Goal: Task Accomplishment & Management: Complete application form

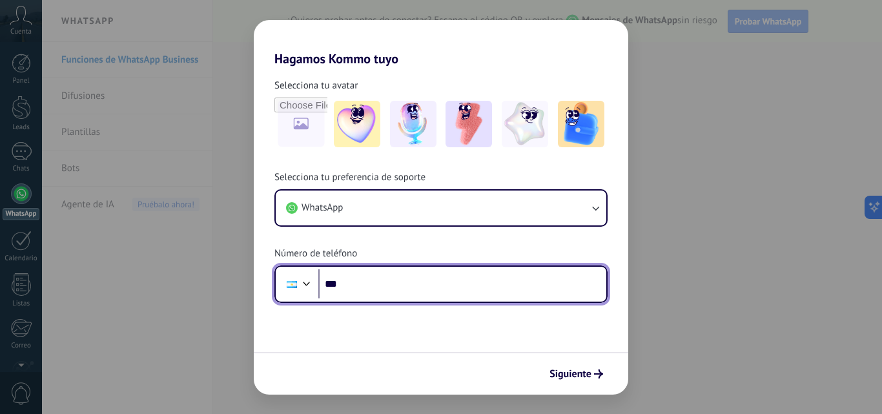
click at [353, 285] on input "***" at bounding box center [462, 284] width 288 height 30
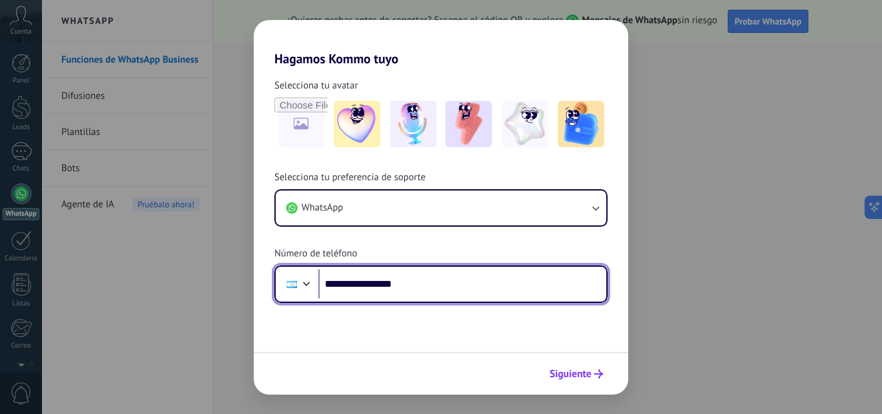
type input "**********"
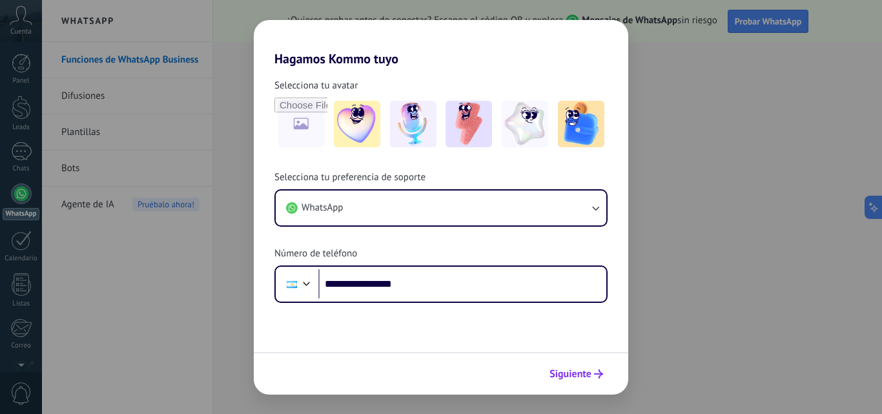
click at [586, 372] on span "Siguiente" at bounding box center [571, 373] width 42 height 9
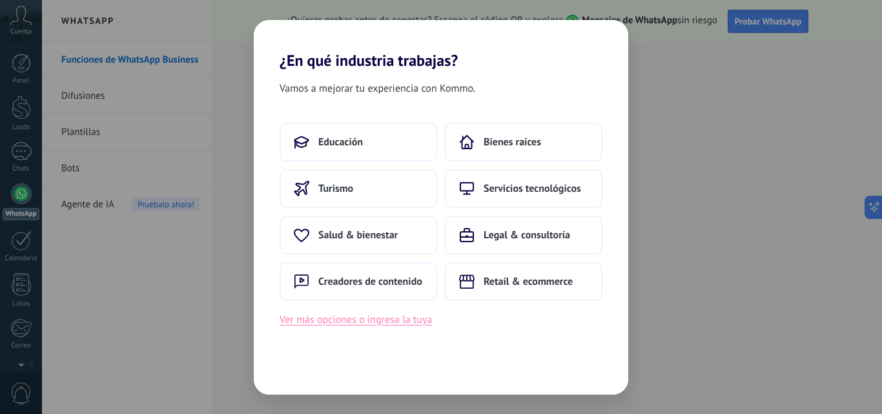
click at [331, 324] on button "Ver más opciones o ingresa la tuya" at bounding box center [356, 319] width 152 height 17
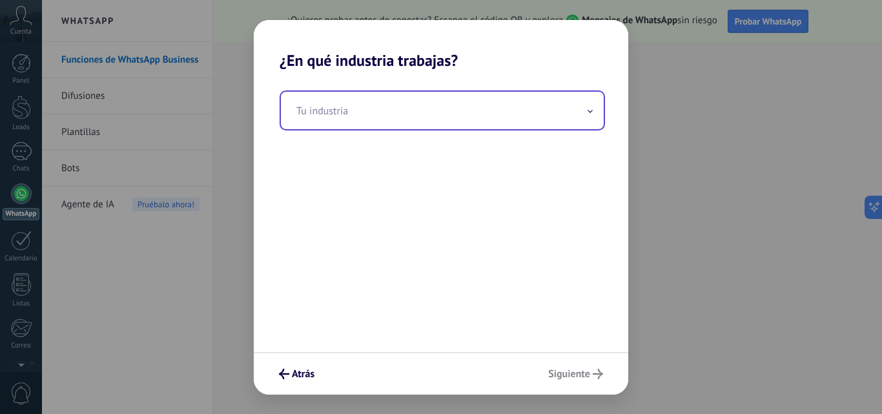
click at [355, 120] on input "text" at bounding box center [442, 110] width 323 height 37
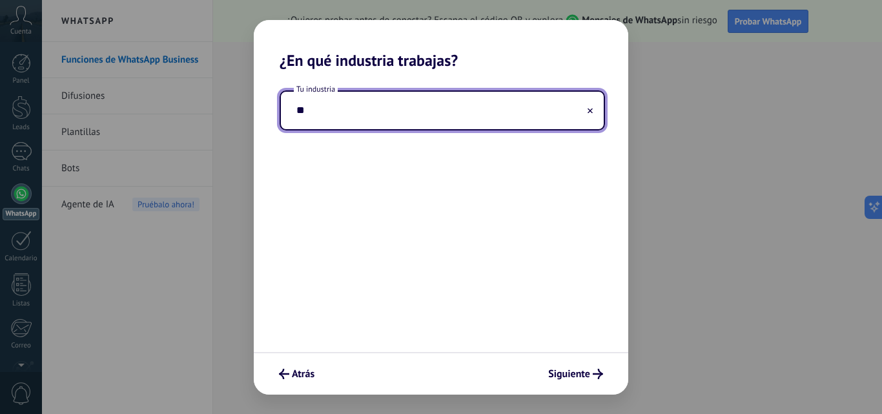
type input "*"
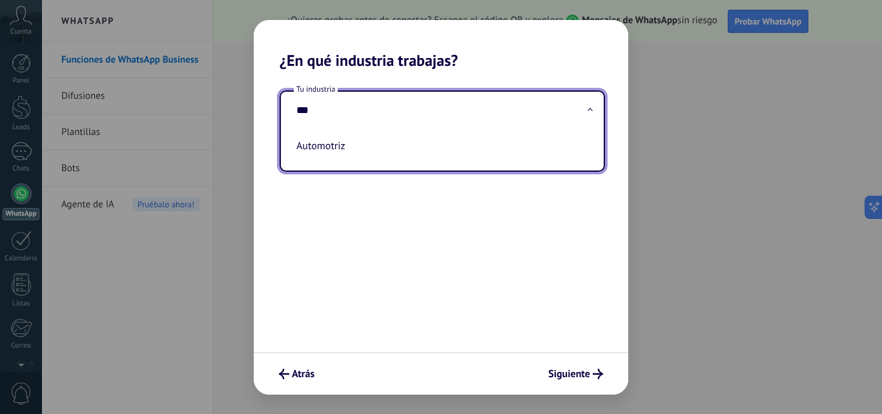
click at [324, 141] on li "Automotriz" at bounding box center [439, 146] width 297 height 28
type input "**********"
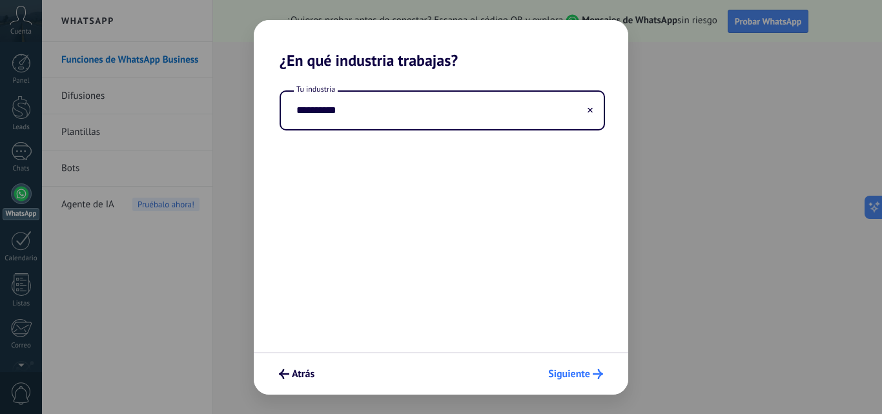
click at [574, 376] on span "Siguiente" at bounding box center [569, 373] width 42 height 9
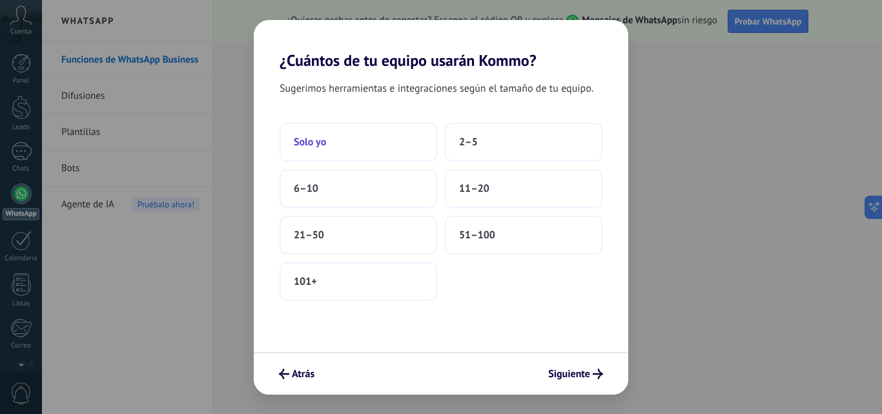
click at [386, 142] on button "Solo yo" at bounding box center [359, 142] width 158 height 39
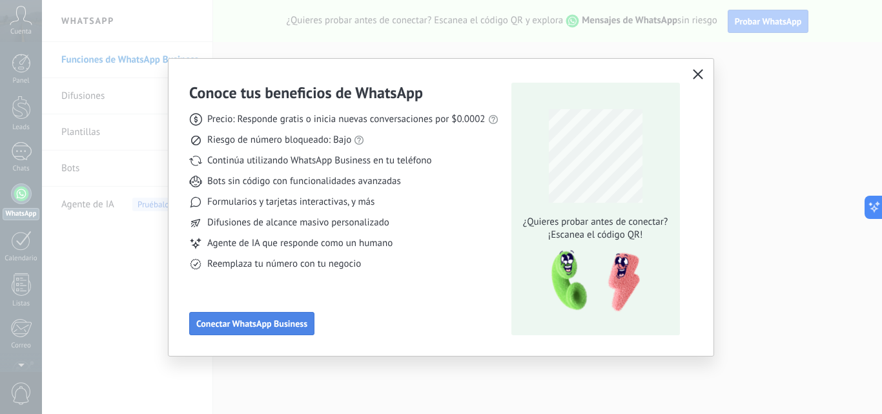
click at [302, 328] on span "Conectar WhatsApp Business" at bounding box center [251, 323] width 111 height 9
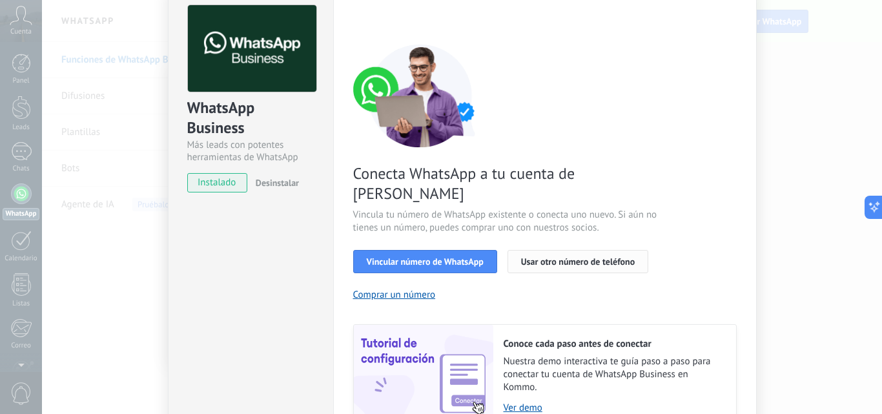
scroll to position [129, 0]
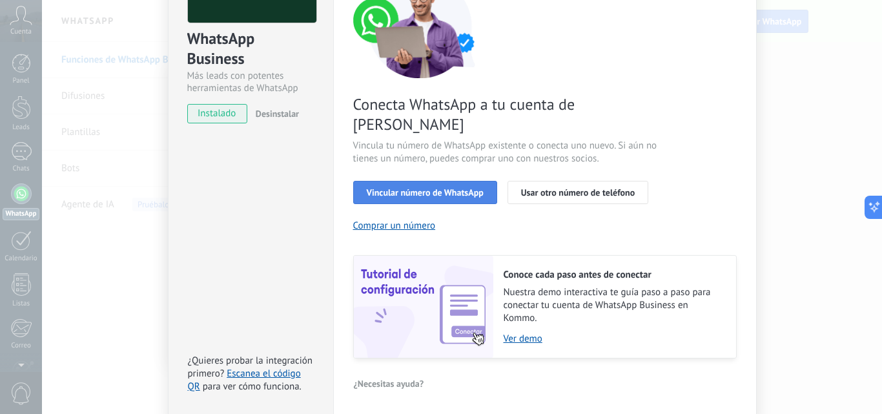
click at [455, 188] on span "Vincular número de WhatsApp" at bounding box center [425, 192] width 117 height 9
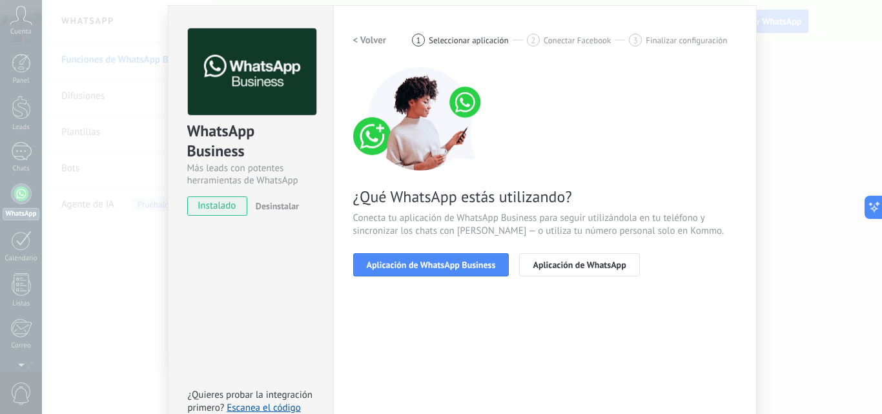
scroll to position [0, 0]
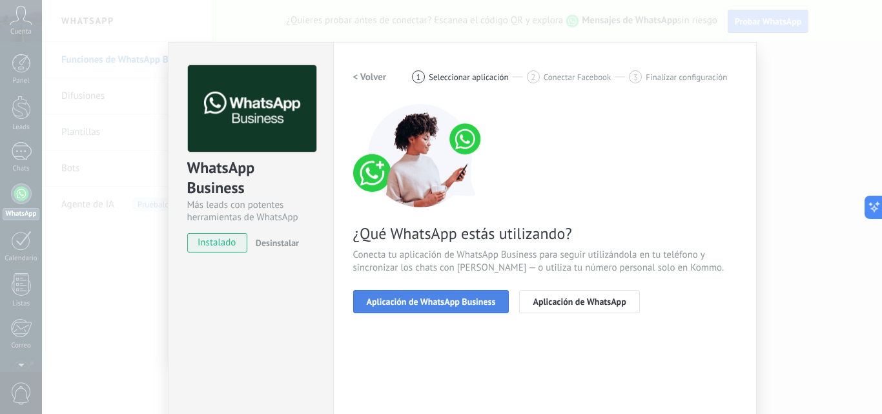
click at [460, 311] on button "Aplicación de WhatsApp Business" at bounding box center [431, 301] width 156 height 23
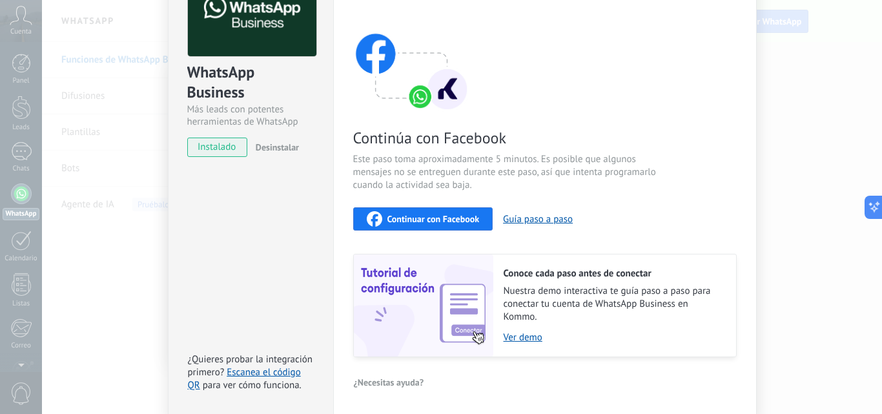
scroll to position [16, 0]
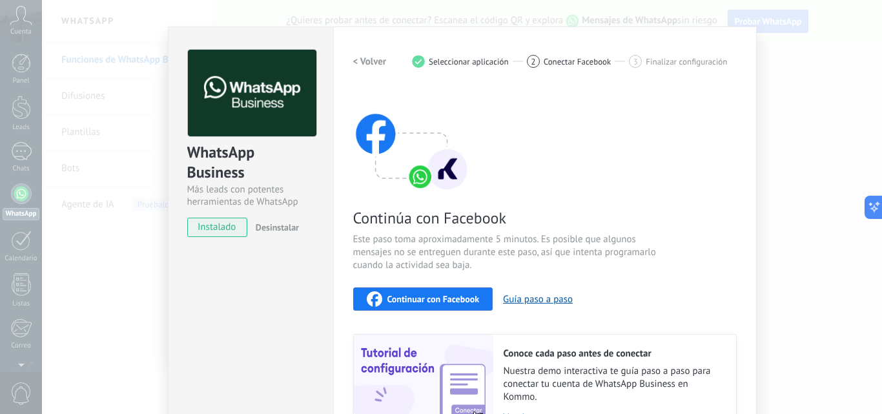
click at [59, 309] on div "WhatsApp Business Más leads con potentes herramientas de WhatsApp instalado Des…" at bounding box center [462, 207] width 840 height 414
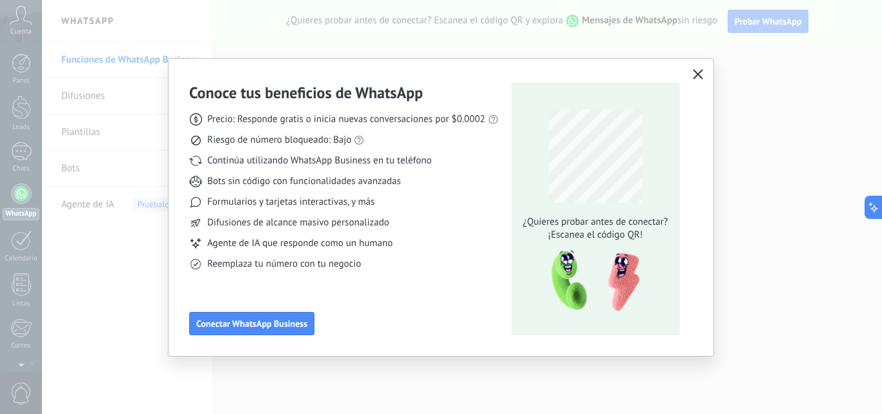
click at [367, 173] on div "Precio: Responde gratis o inicia nuevas conversaciones por $0.0002 Riesgo de nú…" at bounding box center [343, 187] width 309 height 168
click at [693, 75] on icon "button" at bounding box center [698, 74] width 10 height 10
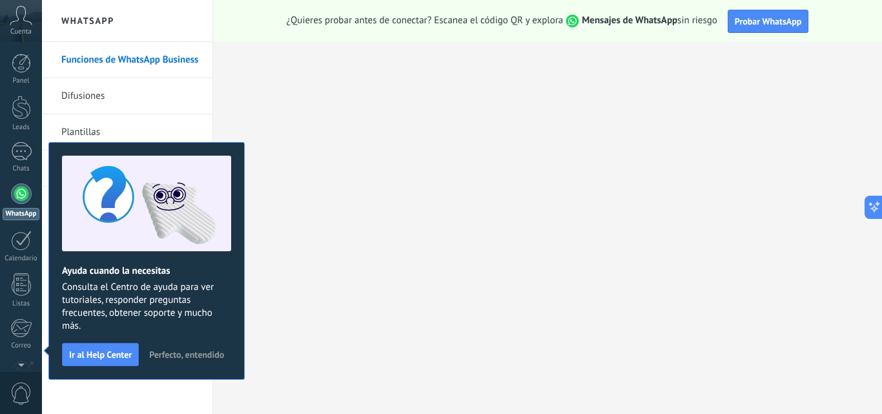
click at [203, 354] on span "Perfecto, entendido" at bounding box center [186, 354] width 75 height 9
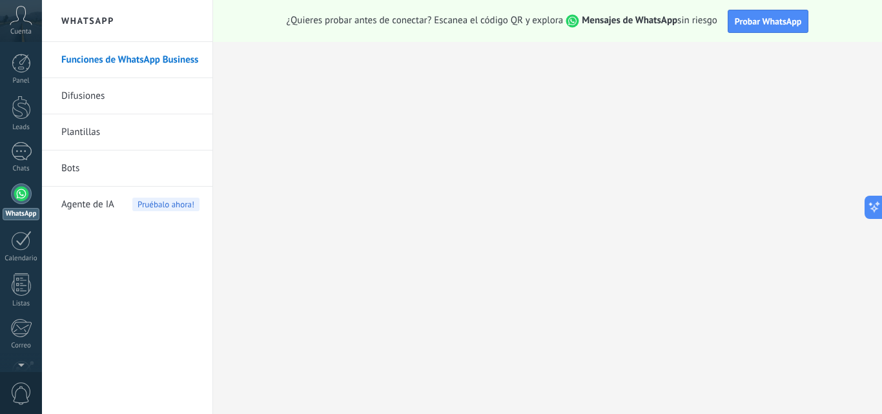
click at [11, 188] on link "WhatsApp" at bounding box center [21, 201] width 42 height 37
click at [74, 92] on link "Difusiones" at bounding box center [130, 96] width 138 height 36
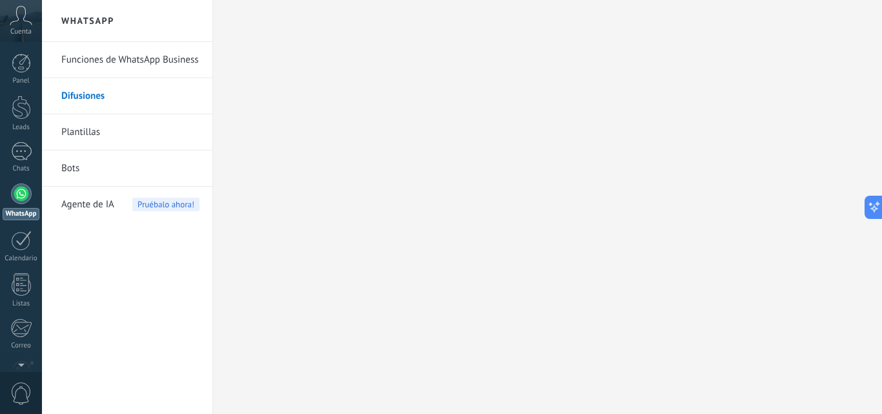
click at [114, 67] on link "Funciones de WhatsApp Business" at bounding box center [130, 60] width 138 height 36
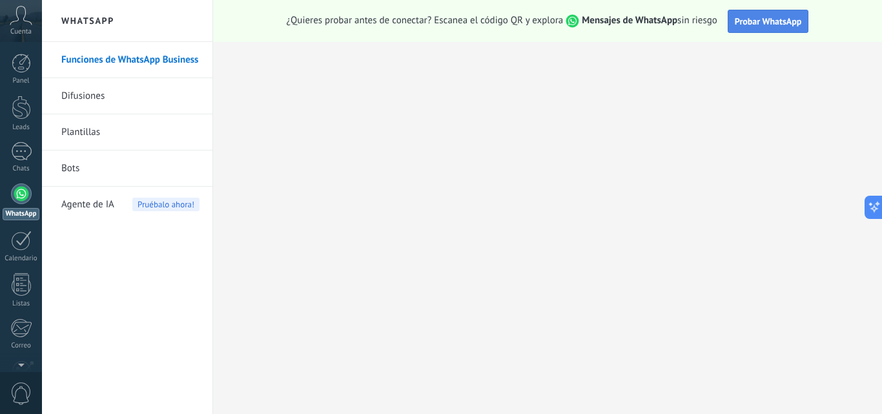
click at [760, 15] on button "Probar WhatsApp" at bounding box center [768, 21] width 81 height 23
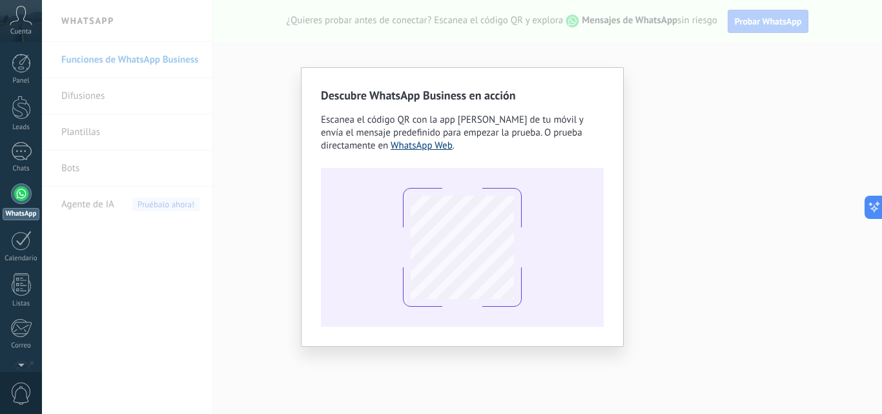
click at [424, 142] on link "WhatsApp Web" at bounding box center [422, 146] width 62 height 12
click at [225, 200] on div "Descubre WhatsApp Business en acción Escanea el código QR con la app [PERSON_NA…" at bounding box center [462, 207] width 840 height 414
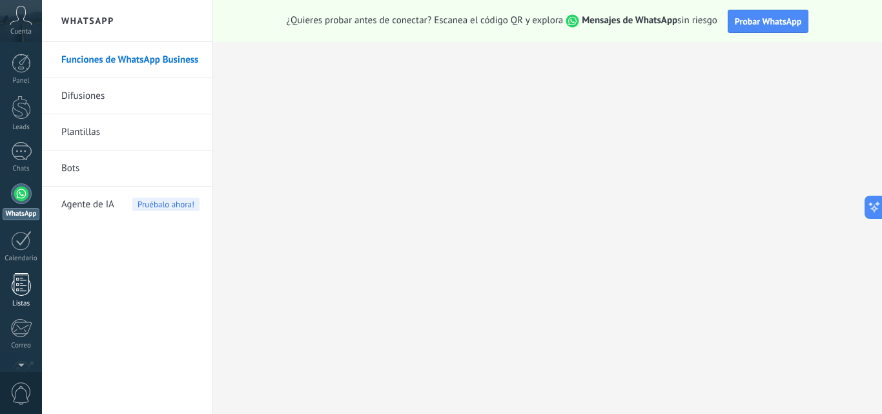
click at [26, 290] on div at bounding box center [21, 284] width 19 height 23
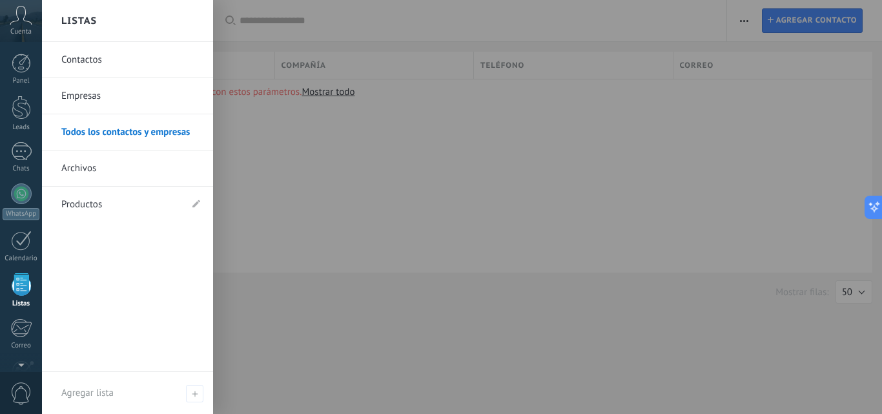
click at [90, 61] on link "Contactos" at bounding box center [130, 60] width 139 height 36
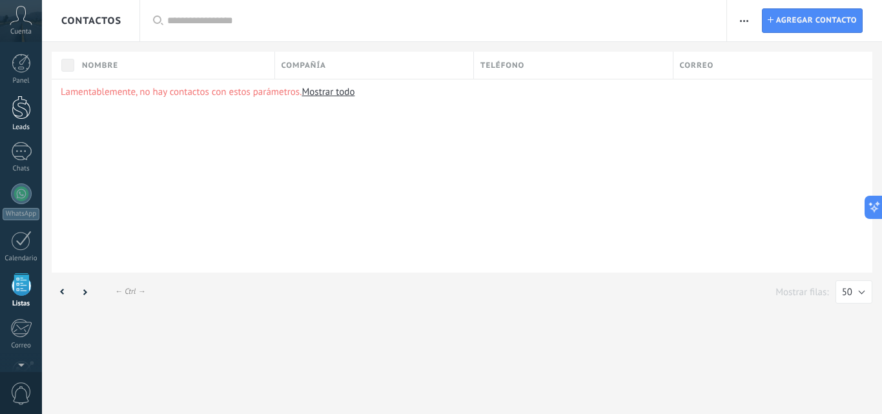
click at [10, 121] on link "Leads" at bounding box center [21, 114] width 42 height 36
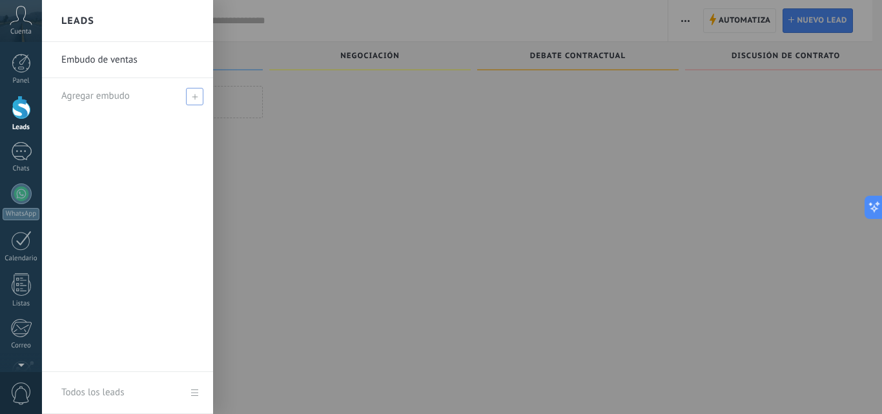
click at [103, 90] on span "Agregar embudo" at bounding box center [95, 96] width 68 height 12
click at [114, 94] on input "text" at bounding box center [121, 96] width 121 height 21
click at [126, 59] on link "Embudo de ventas" at bounding box center [130, 60] width 139 height 36
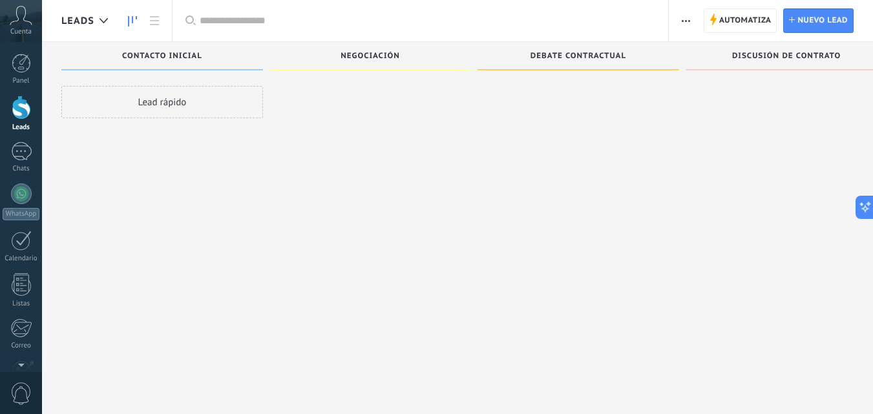
click at [159, 103] on div "Lead rápido" at bounding box center [162, 102] width 202 height 32
click at [811, 20] on span "Nuevo lead" at bounding box center [822, 20] width 50 height 23
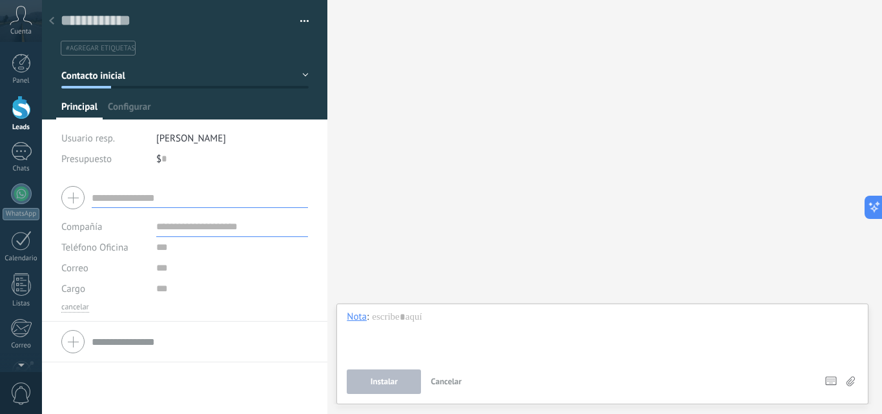
click at [155, 76] on button "Contacto inicial" at bounding box center [184, 75] width 247 height 23
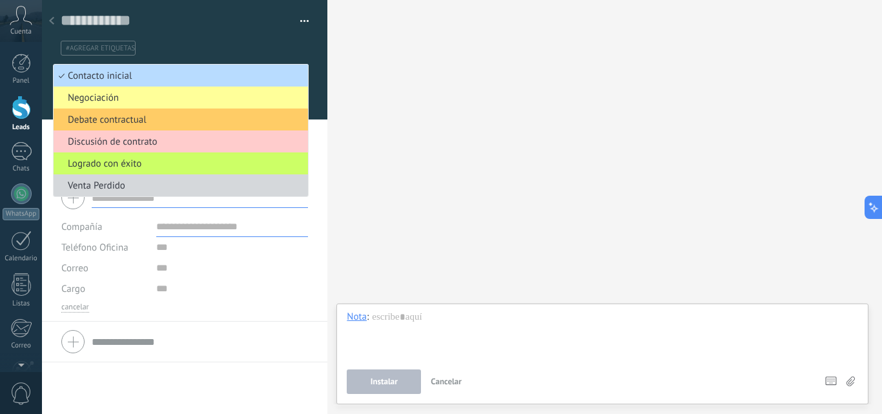
click at [163, 76] on span "Contacto inicial" at bounding box center [179, 76] width 251 height 12
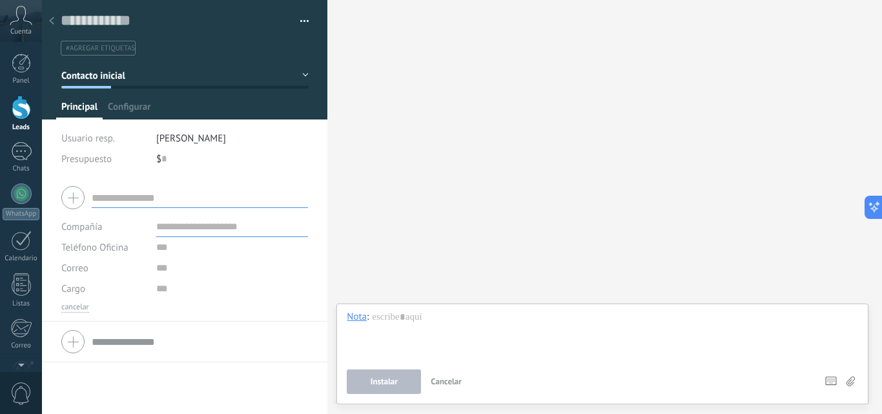
click at [123, 202] on input "text" at bounding box center [200, 197] width 216 height 21
click at [48, 27] on div at bounding box center [52, 21] width 18 height 25
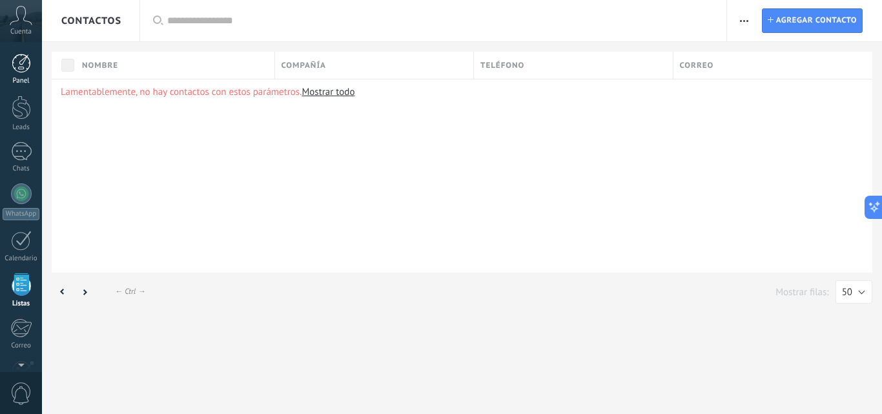
click at [22, 72] on div at bounding box center [21, 63] width 19 height 19
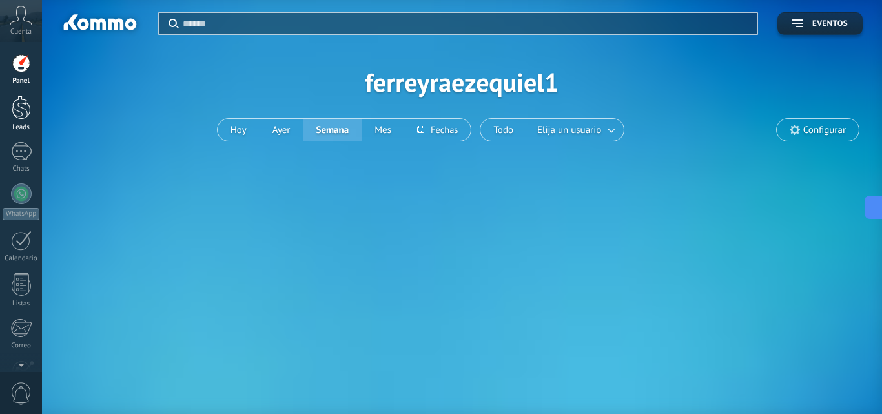
click at [20, 102] on div at bounding box center [21, 108] width 19 height 24
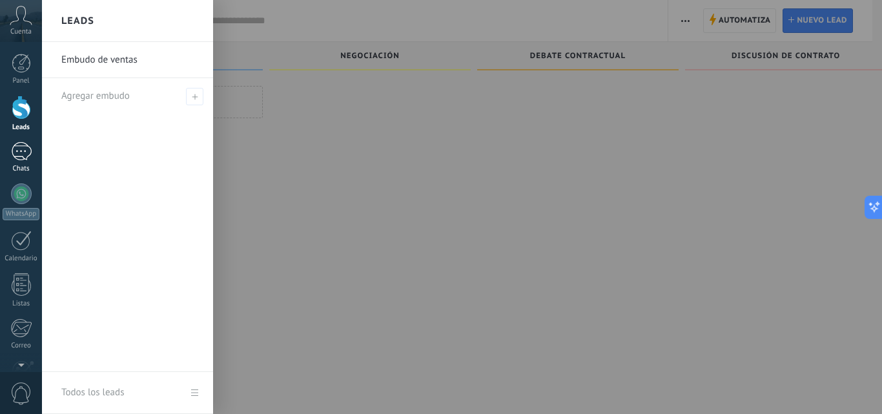
click at [24, 142] on div at bounding box center [21, 151] width 21 height 19
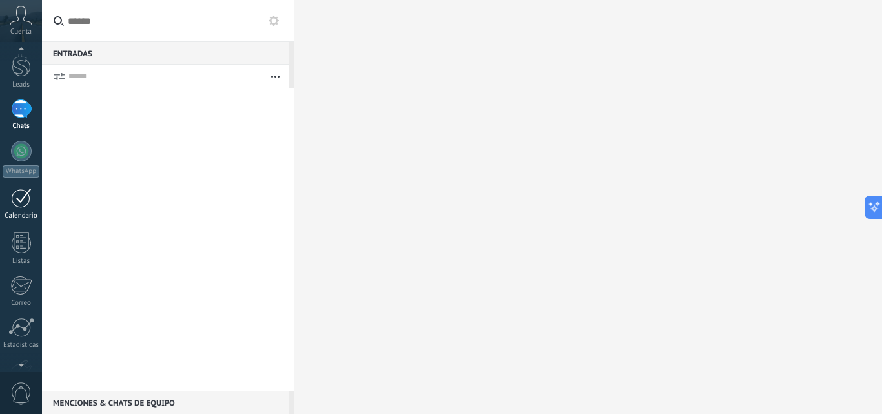
scroll to position [65, 0]
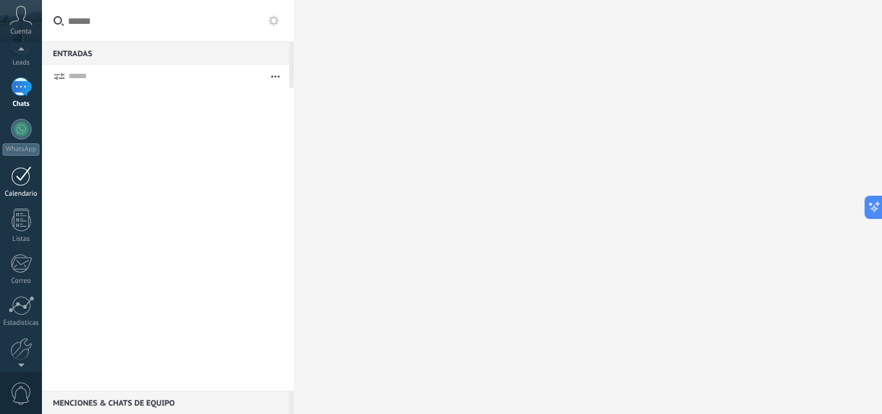
click at [13, 171] on div at bounding box center [21, 176] width 21 height 20
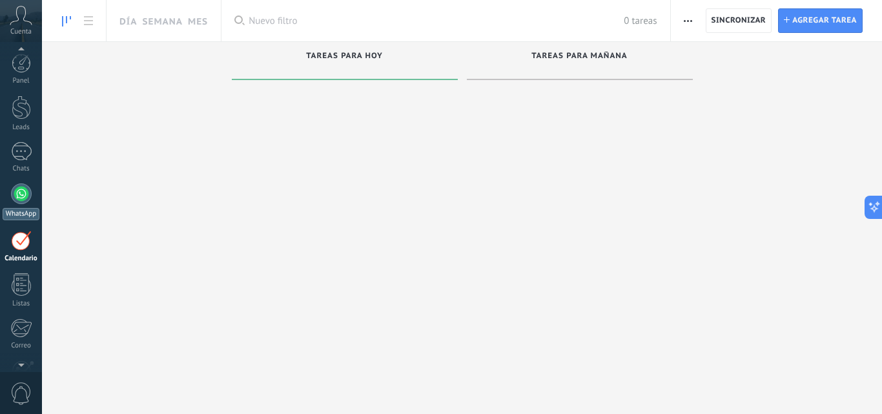
click at [30, 196] on div at bounding box center [21, 193] width 21 height 21
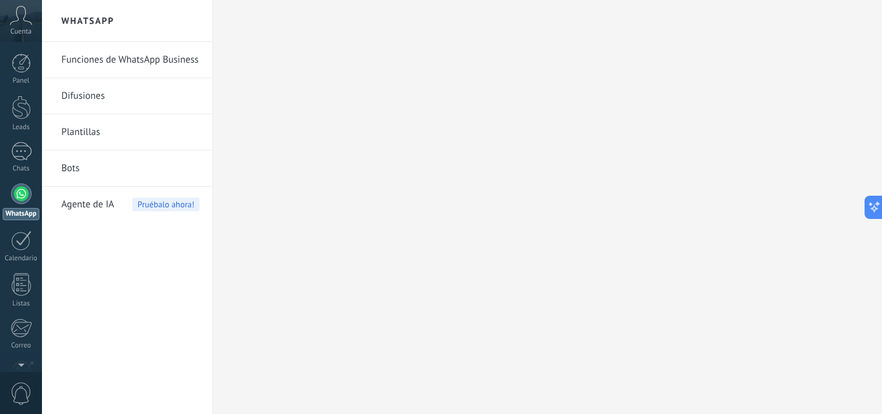
click at [76, 159] on link "Bots" at bounding box center [130, 168] width 138 height 36
click at [152, 55] on link "Funciones de WhatsApp Business" at bounding box center [130, 60] width 138 height 36
click at [876, 204] on button at bounding box center [871, 207] width 23 height 23
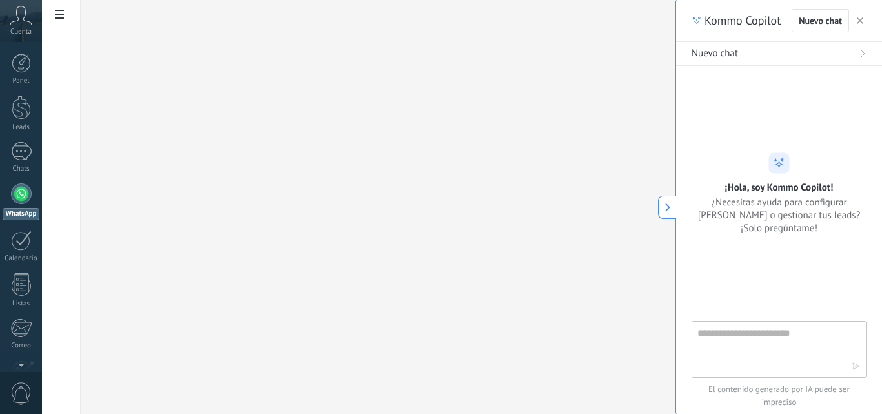
click at [671, 207] on icon at bounding box center [667, 207] width 9 height 9
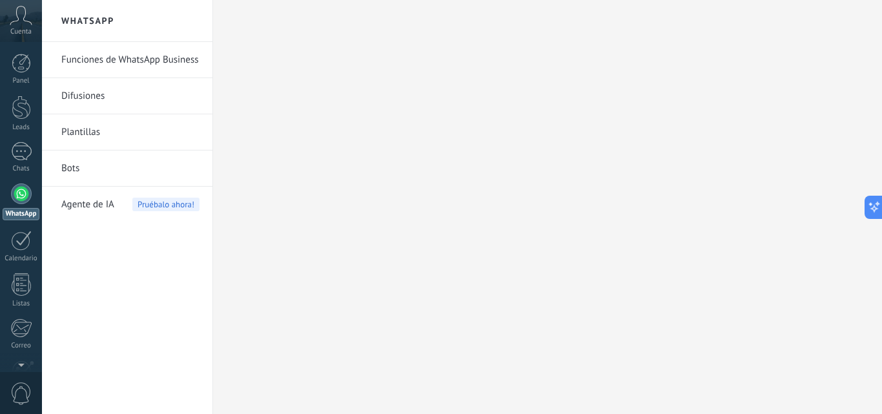
click at [102, 59] on link "Funciones de WhatsApp Business" at bounding box center [130, 60] width 138 height 36
click at [30, 19] on icon at bounding box center [21, 15] width 23 height 19
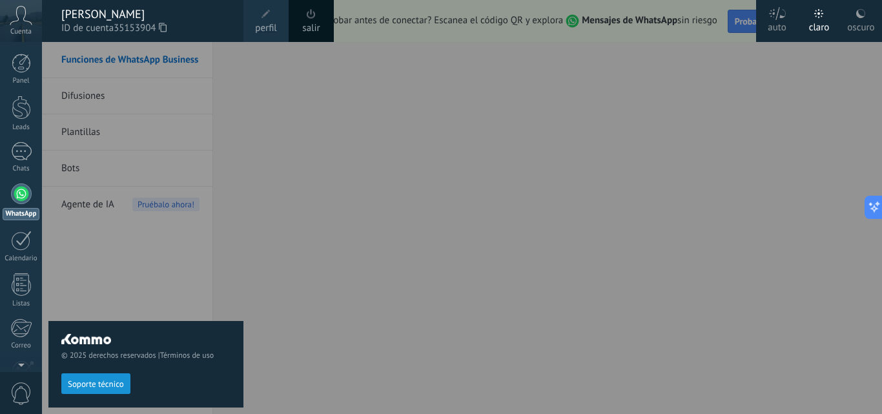
click at [556, 59] on div at bounding box center [483, 207] width 882 height 414
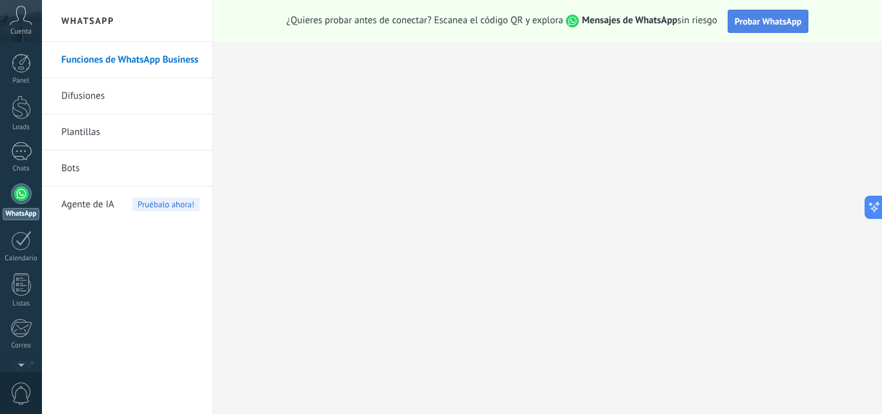
click at [757, 23] on span "Probar WhatsApp" at bounding box center [768, 22] width 67 height 12
